Goal: Check status: Check status

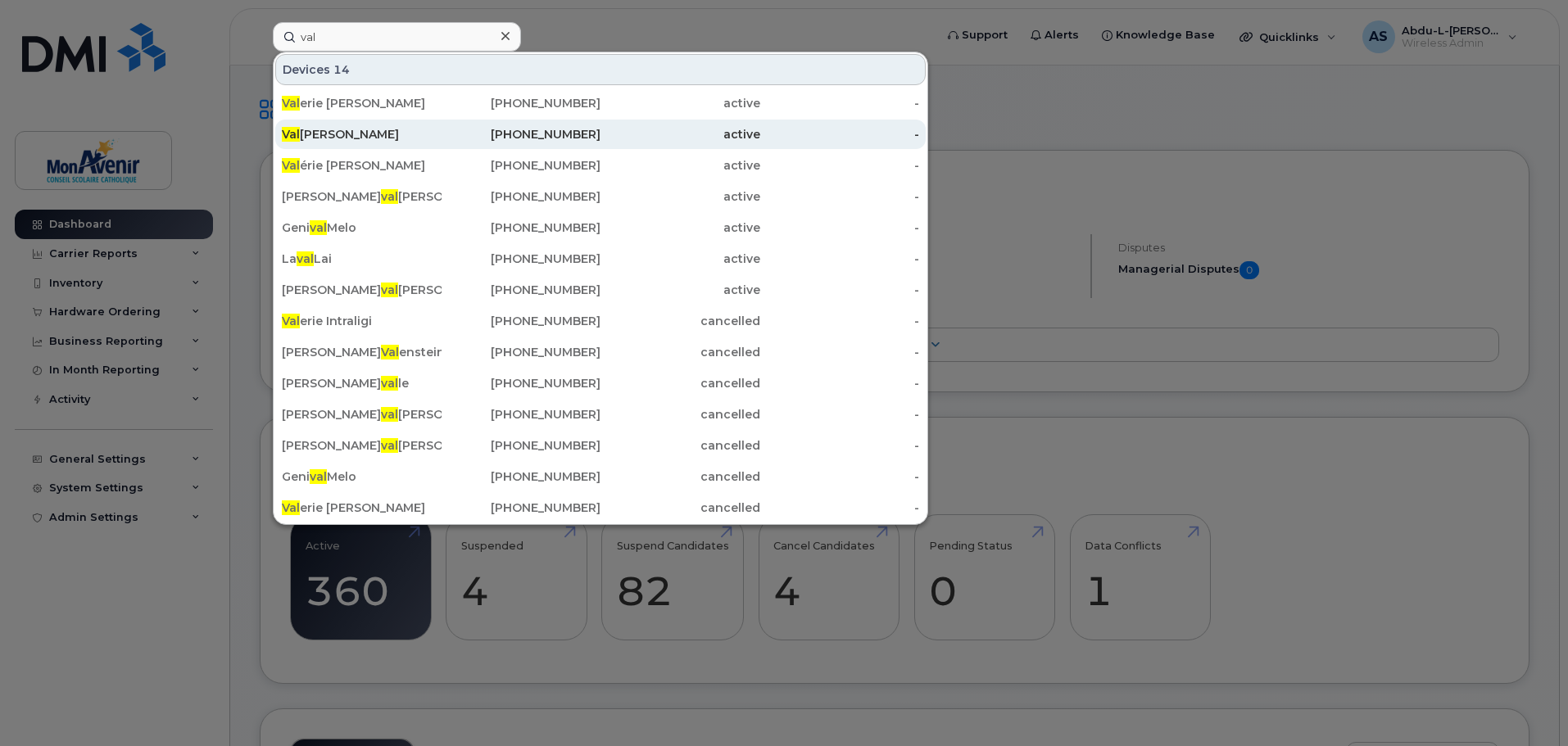
type input "val"
click at [442, 143] on div "Val érie Larabie" at bounding box center [522, 133] width 160 height 29
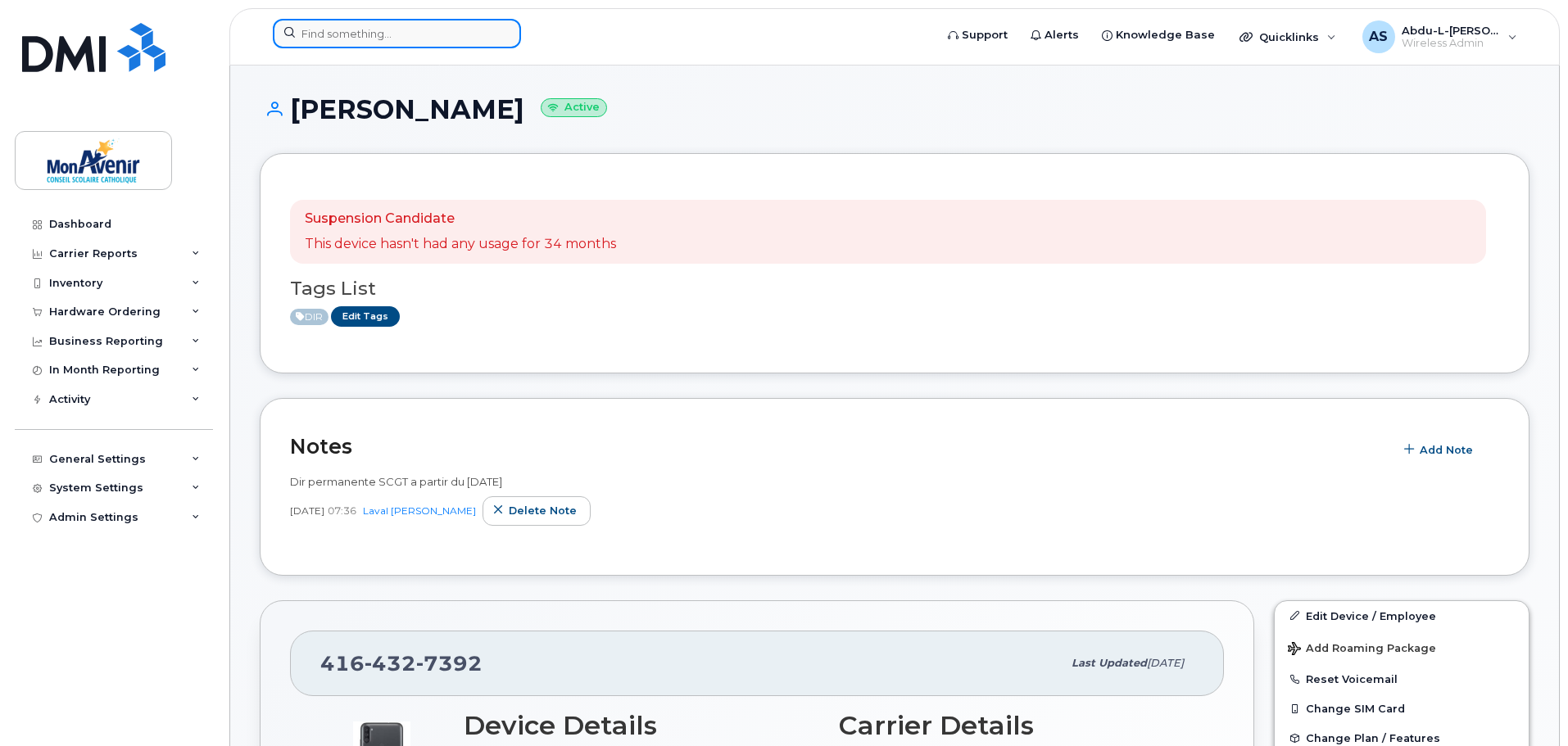
click at [408, 29] on input at bounding box center [397, 33] width 248 height 29
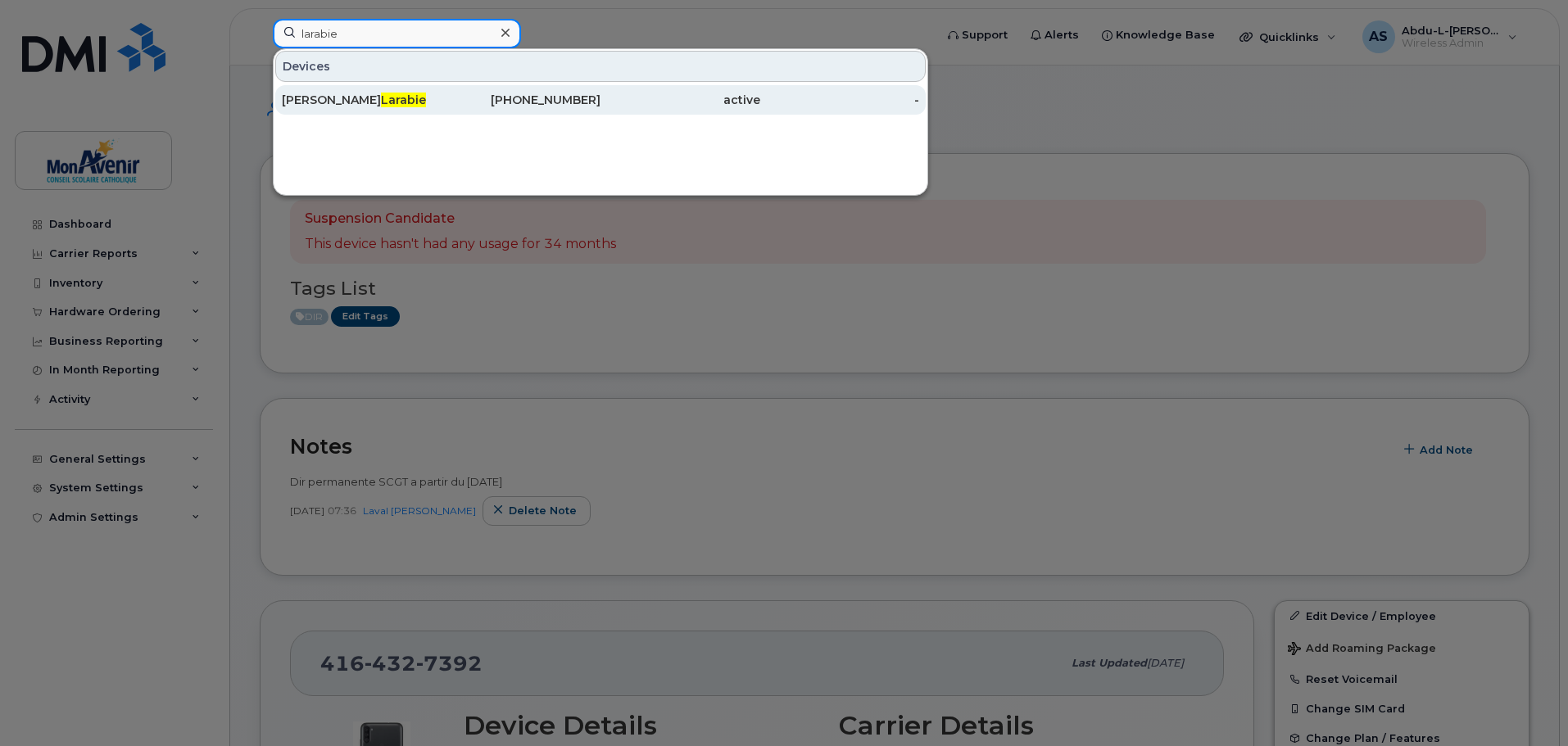
type input "larabie"
click at [381, 93] on span "Larabie" at bounding box center [403, 100] width 45 height 15
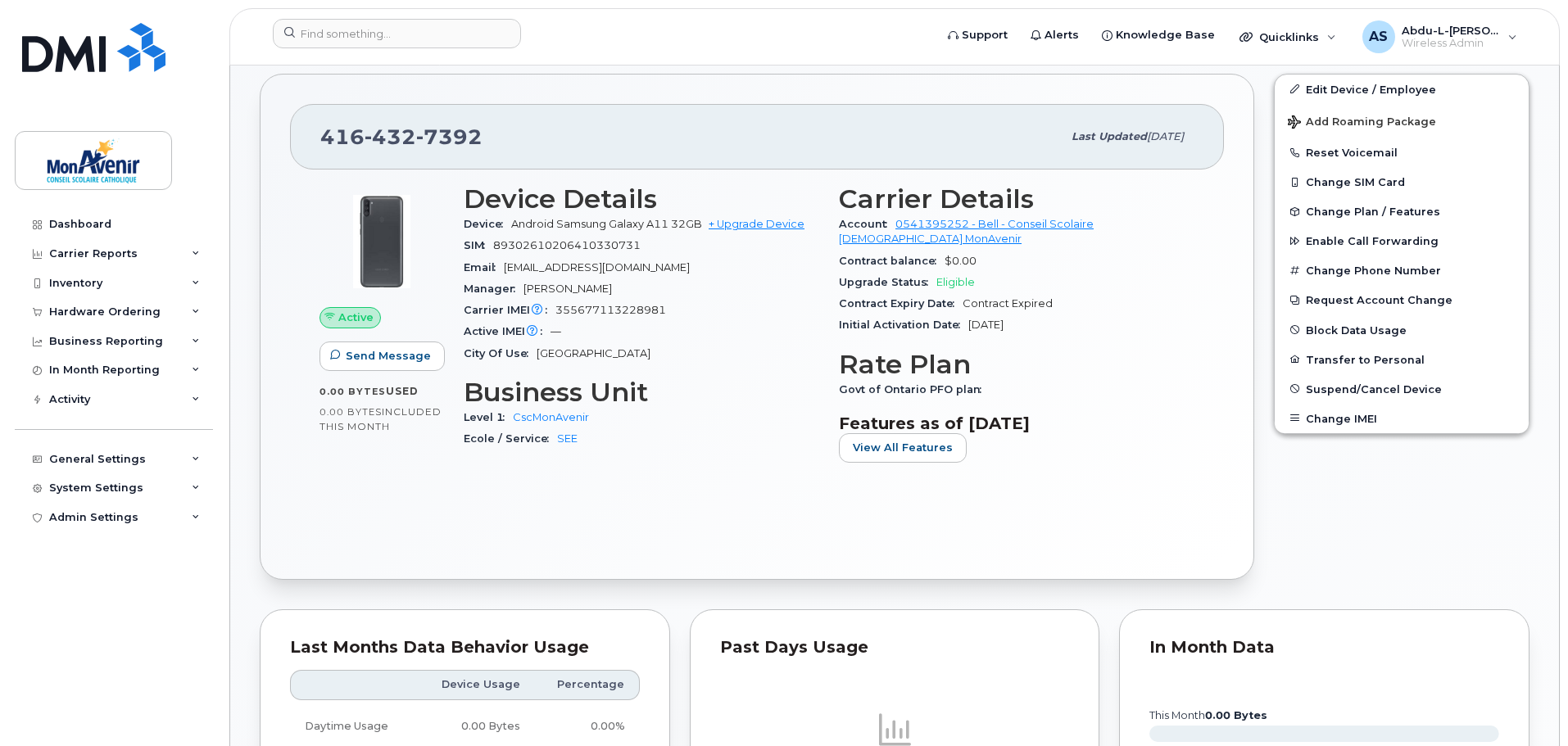
scroll to position [491, 0]
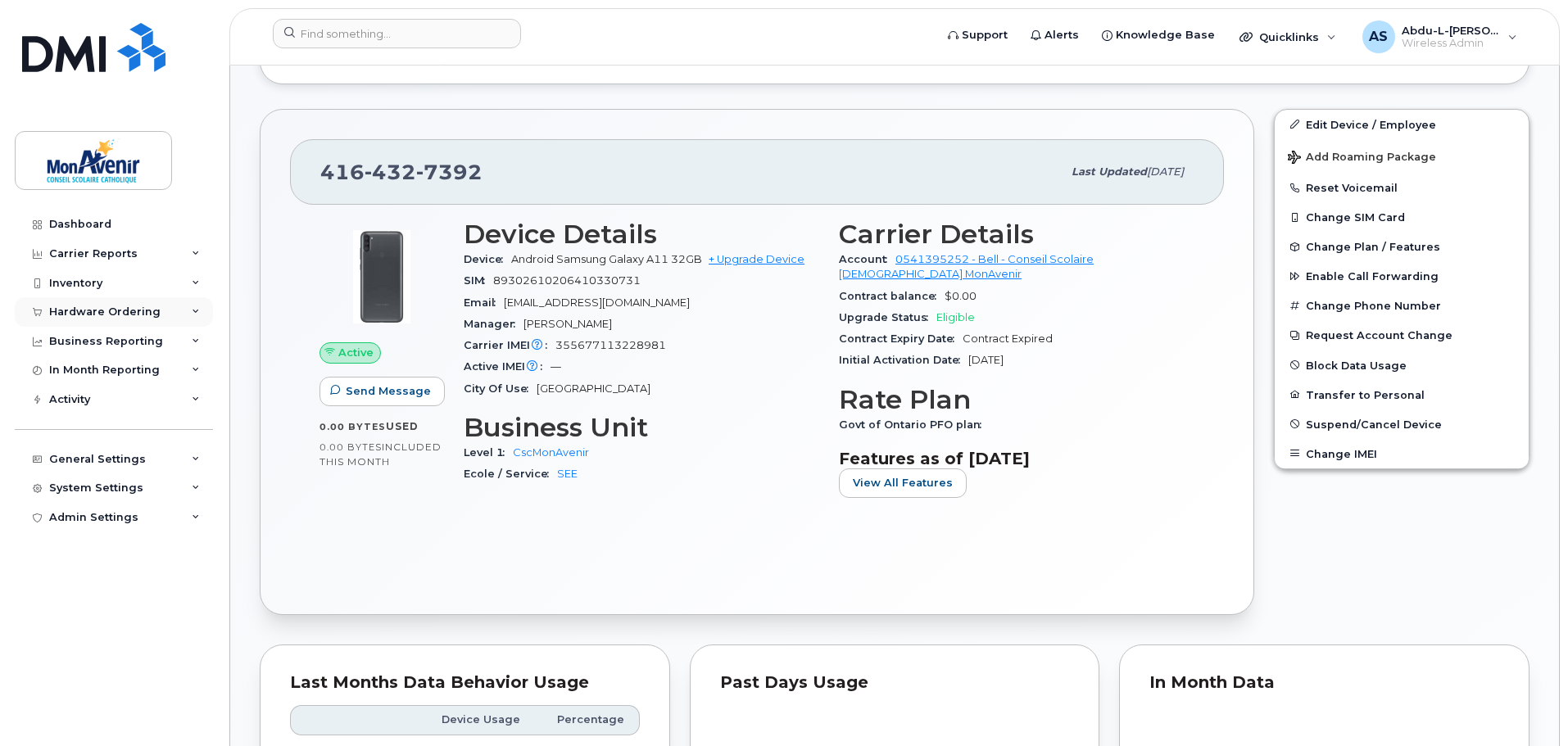
click at [187, 314] on div "Hardware Ordering" at bounding box center [114, 311] width 198 height 29
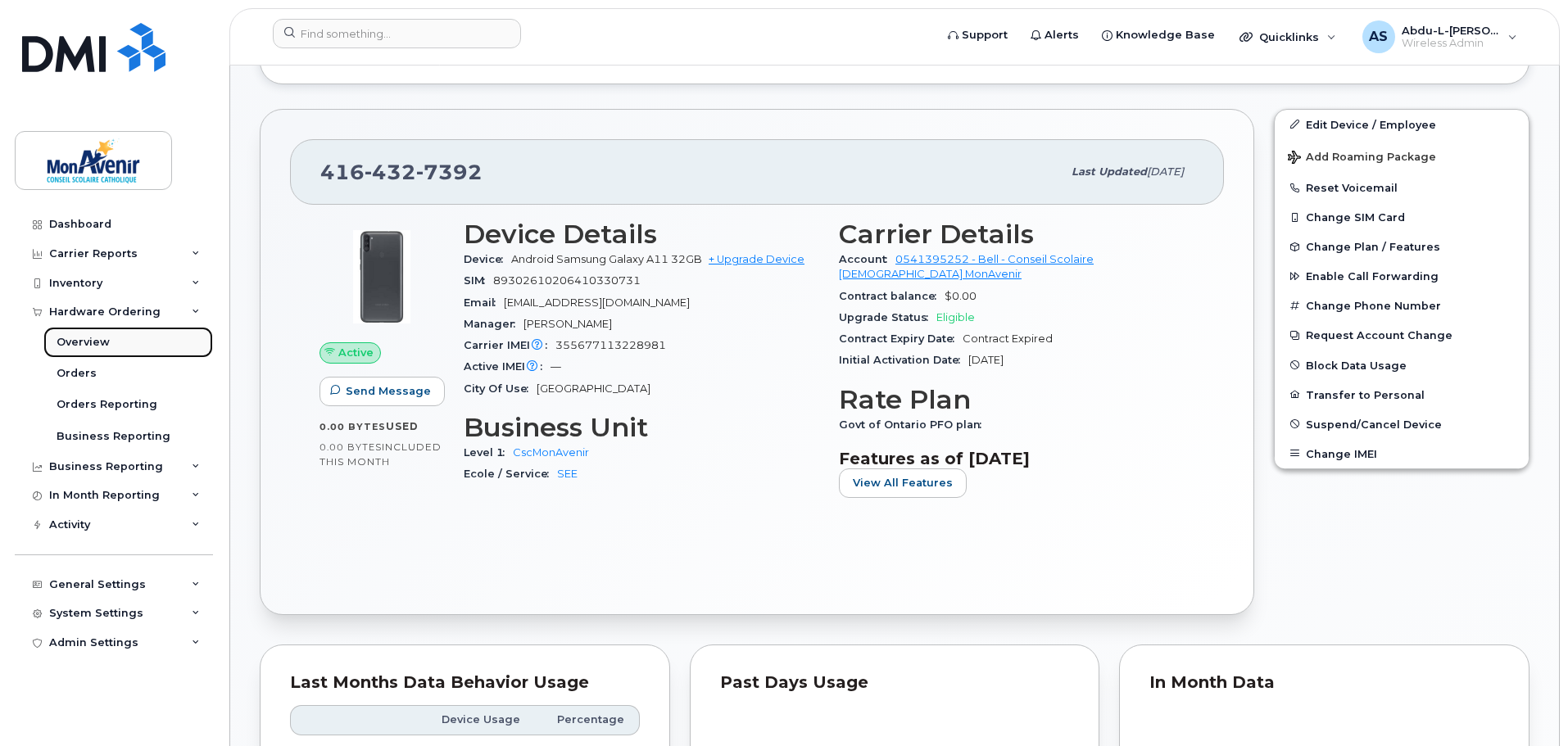
click at [168, 343] on link "Overview" at bounding box center [128, 342] width 169 height 31
click at [86, 375] on div "Orders" at bounding box center [76, 373] width 40 height 15
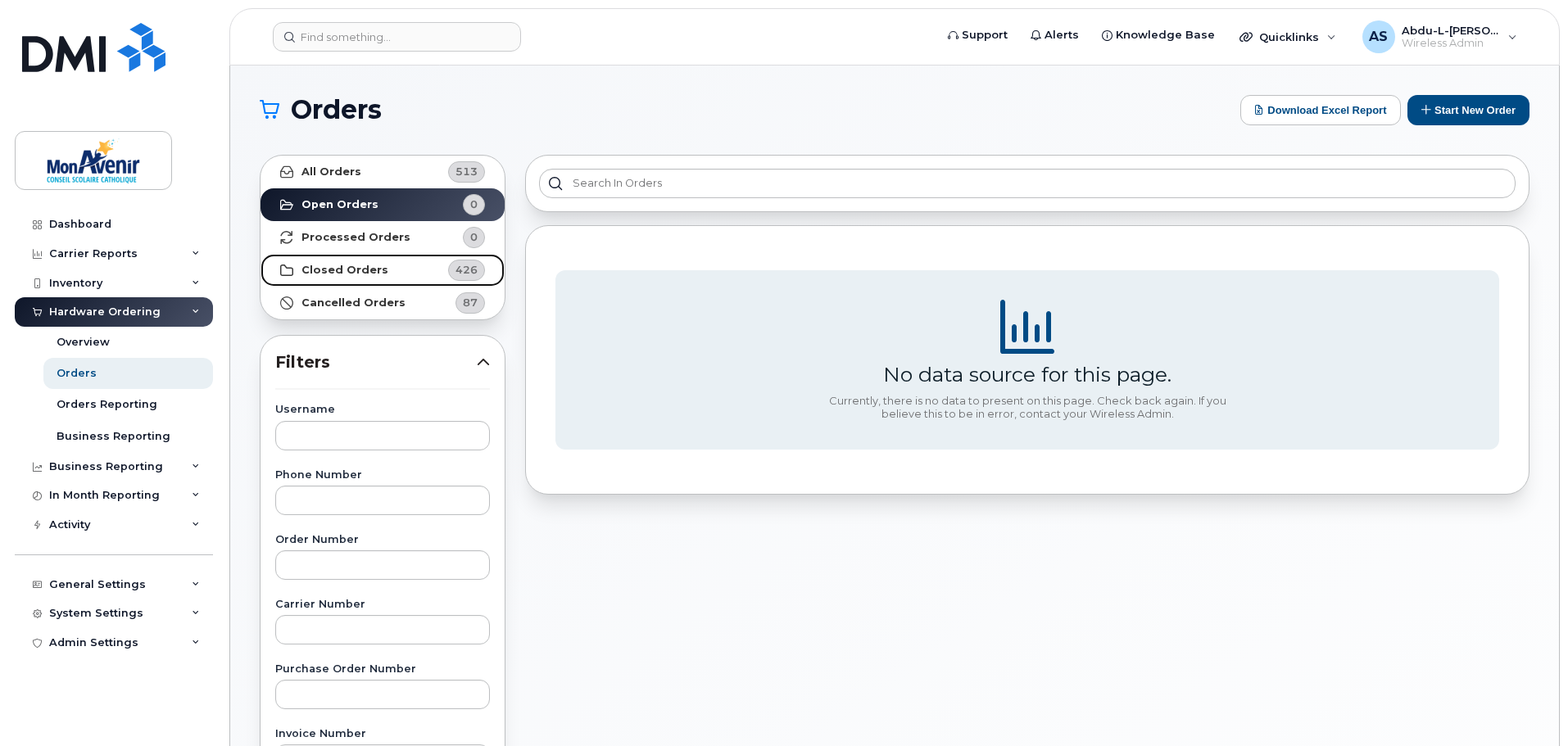
click at [345, 262] on link "Closed Orders 426" at bounding box center [383, 270] width 244 height 33
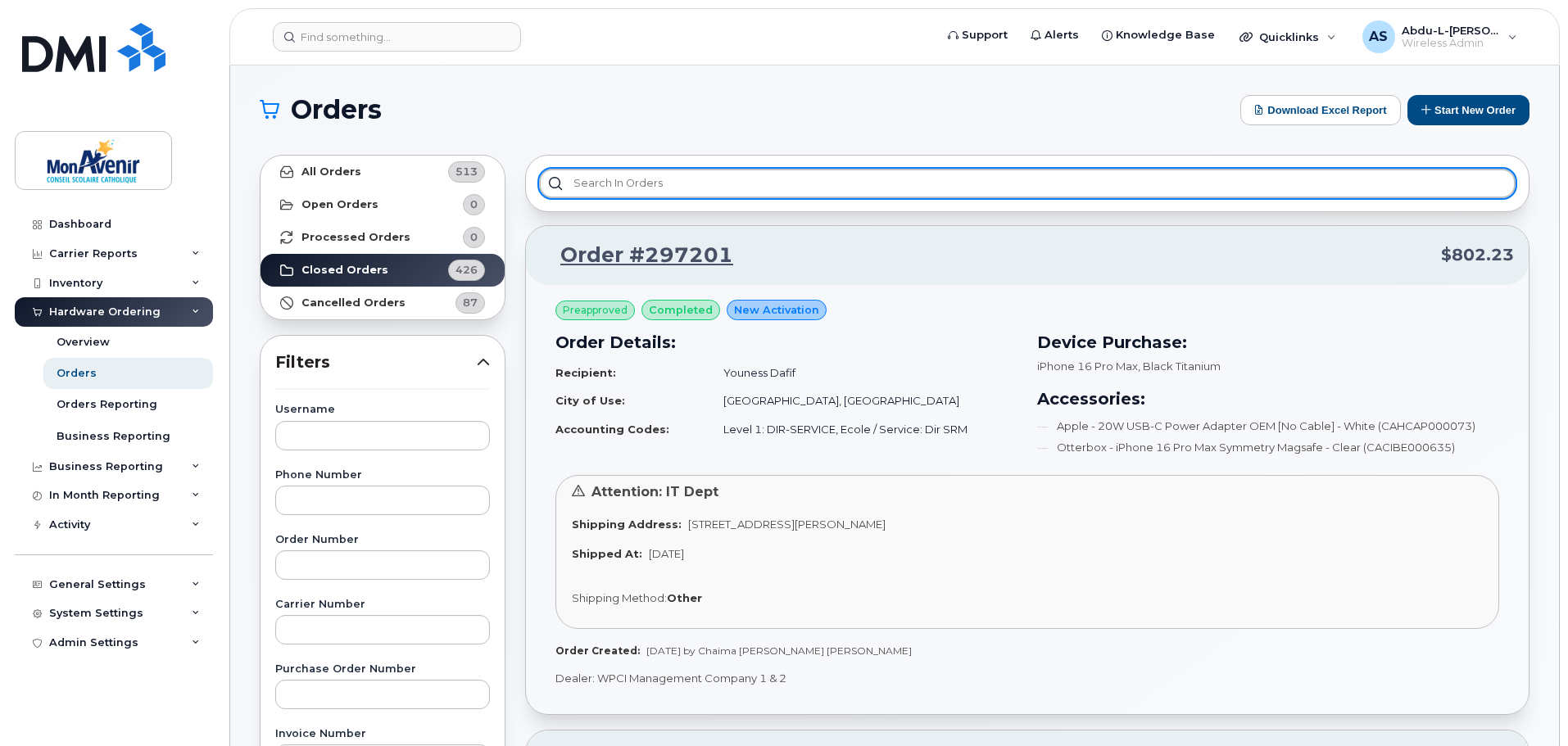
click at [777, 180] on input "text" at bounding box center [1027, 182] width 977 height 29
type input "v"
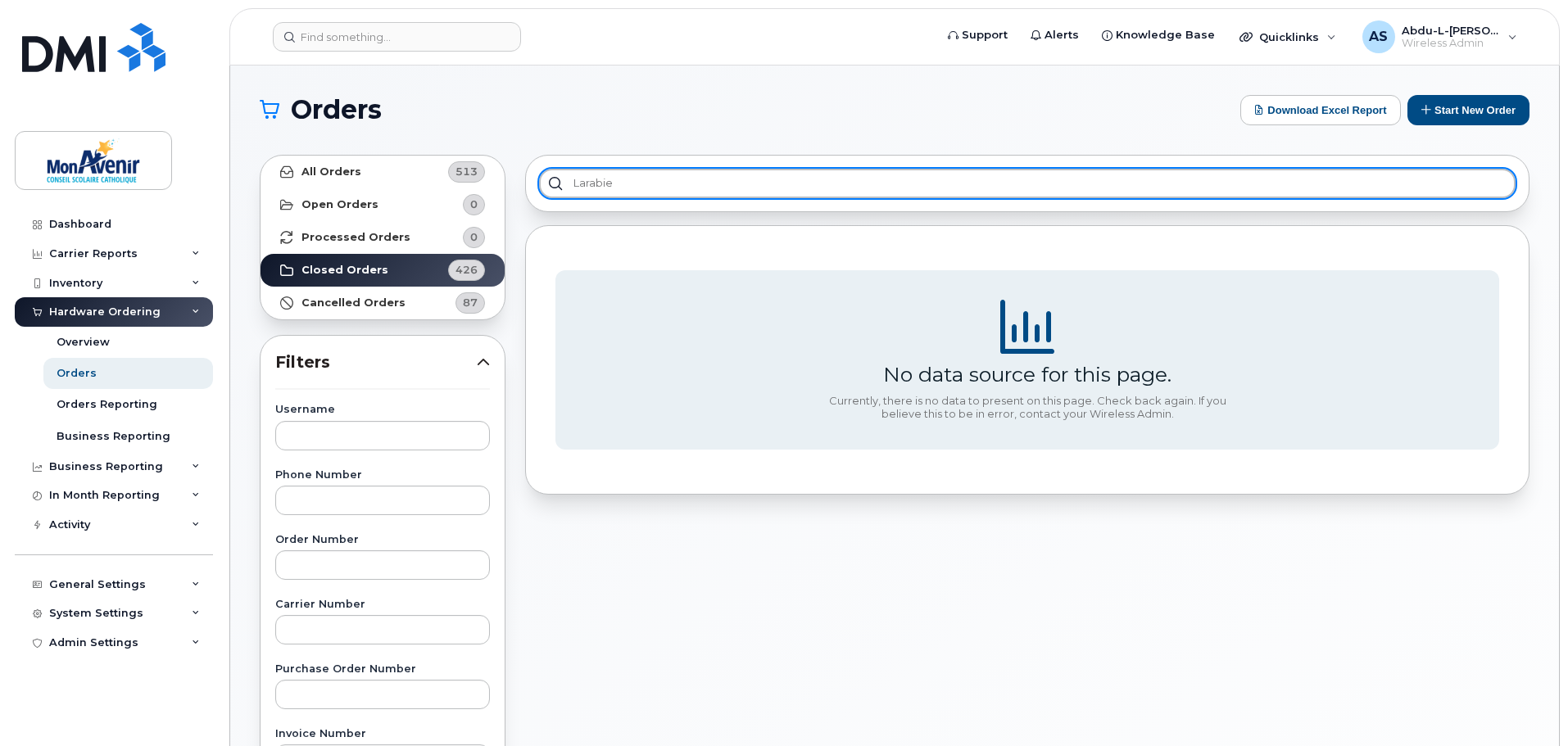
type input "larabie"
click at [777, 180] on input "larabie" at bounding box center [1027, 182] width 977 height 29
